Goal: Information Seeking & Learning: Understand process/instructions

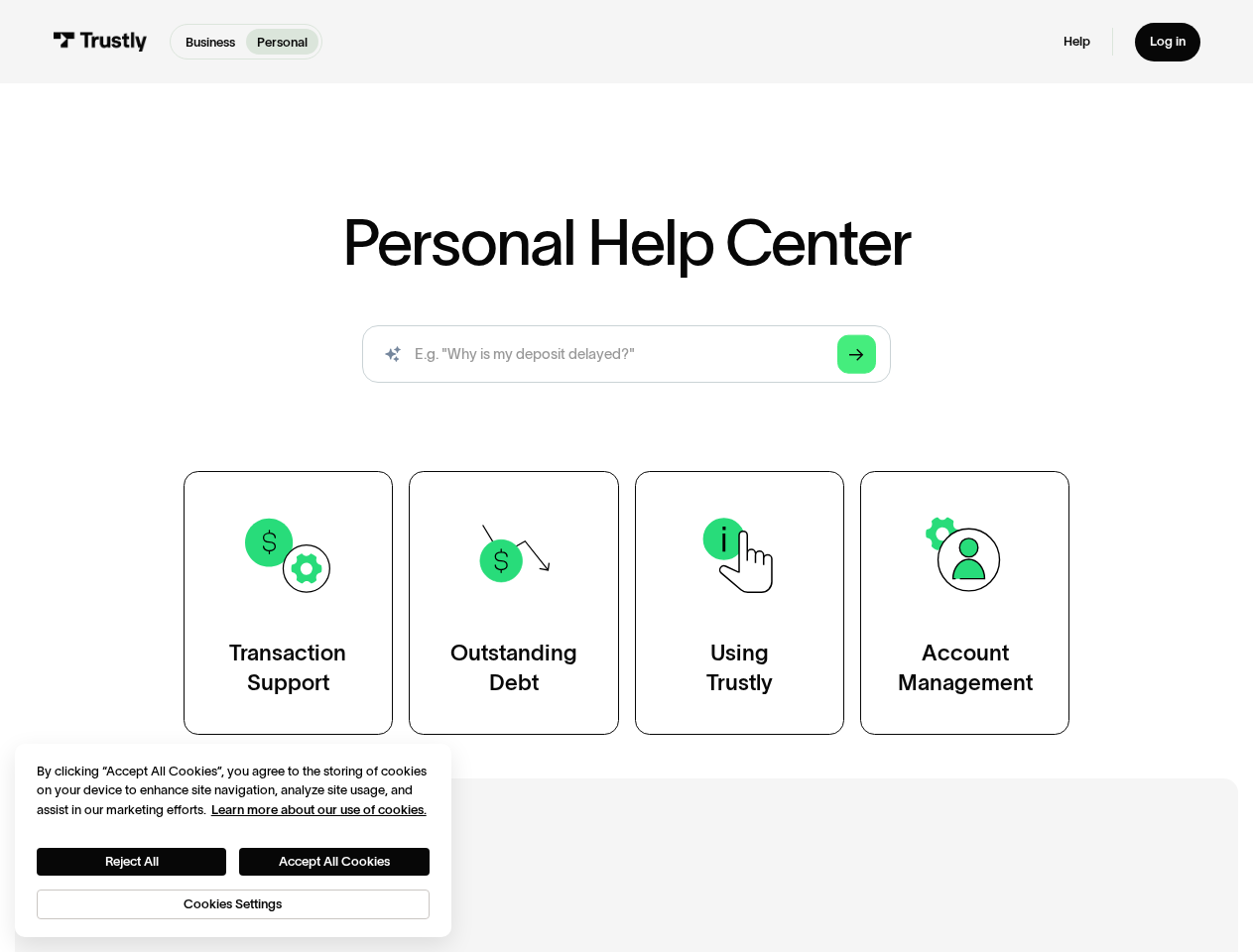
click at [626, 476] on div "Transaction Support Outstanding Debt Using Trustly Account Management" at bounding box center [626, 604] width 887 height 264
click at [857, 355] on icon "Arrow Right" at bounding box center [856, 354] width 15 height 15
click at [132, 862] on button "Reject All" at bounding box center [132, 862] width 191 height 28
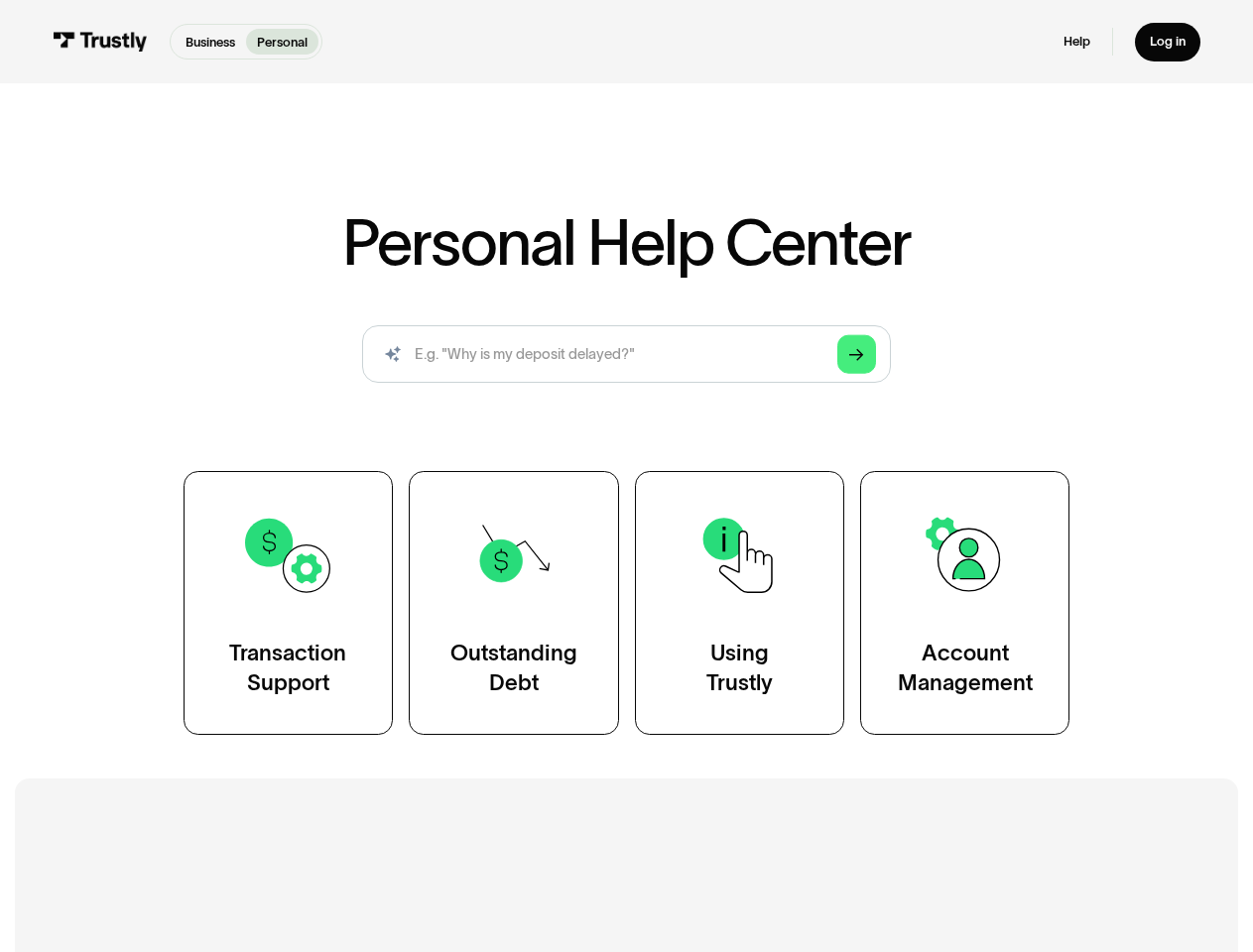
click at [336, 862] on button "Accept All Cookies" at bounding box center [335, 862] width 191 height 28
click at [234, 904] on button "Cookies Settings" at bounding box center [233, 904] width 393 height 30
